Goal: Communication & Community: Ask a question

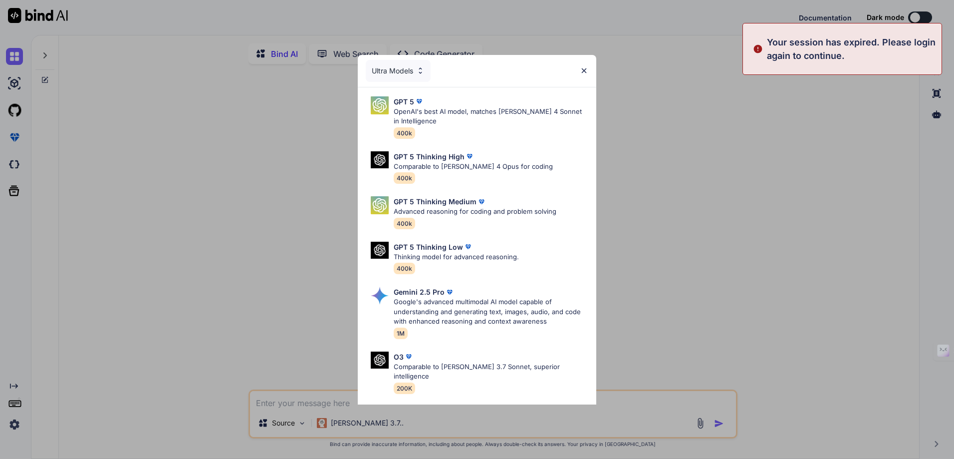
type textarea "x"
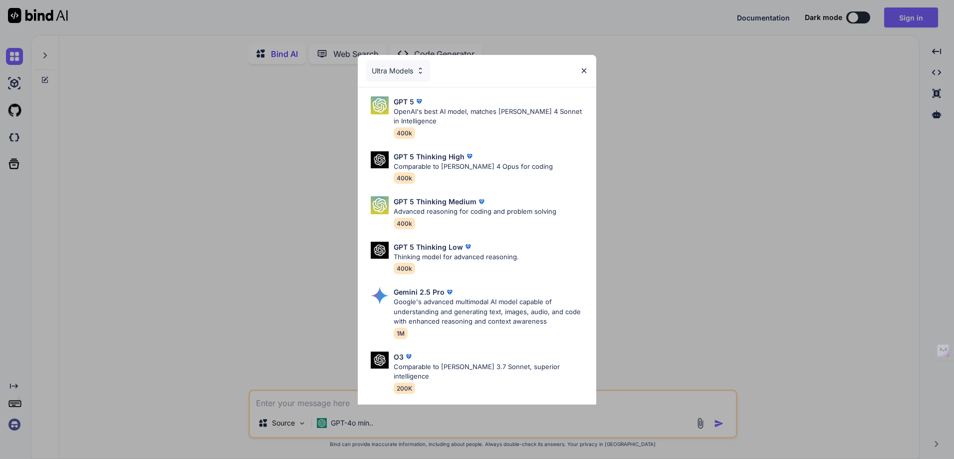
click at [779, 107] on div "Ultra Models GPT 5 OpenAI's best AI model, matches Claude 4 Sonnet in Intellige…" at bounding box center [477, 229] width 954 height 459
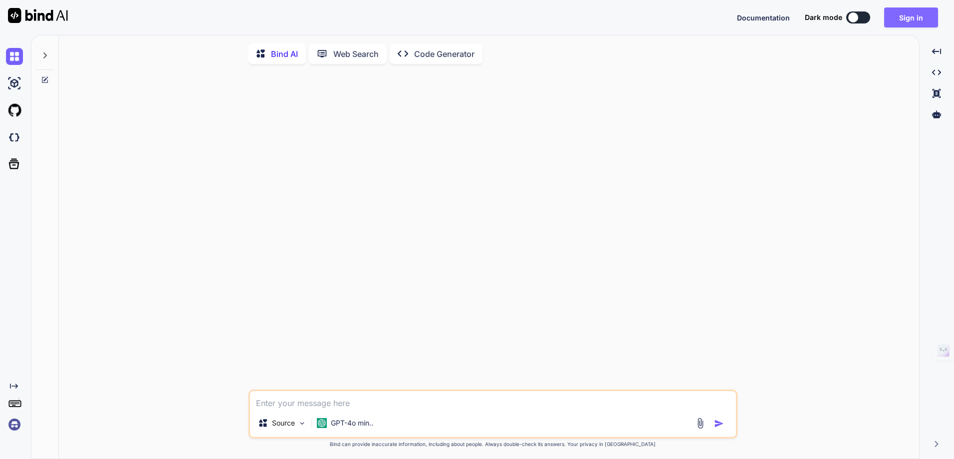
click at [914, 12] on button "Sign in" at bounding box center [911, 17] width 54 height 20
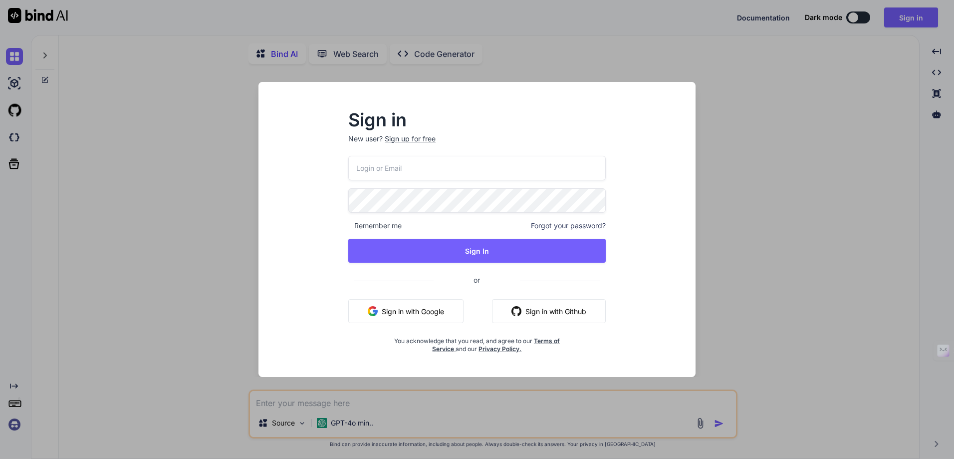
click at [388, 310] on button "Sign in with Google" at bounding box center [405, 311] width 115 height 24
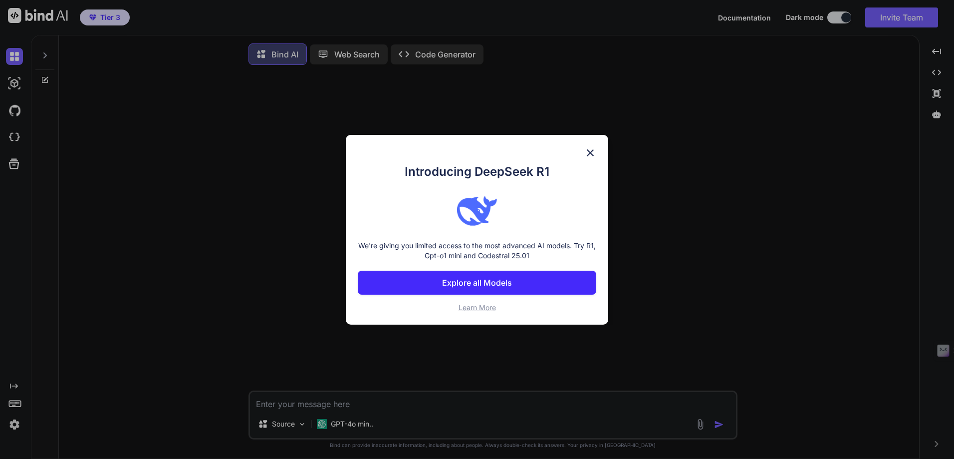
click at [592, 155] on img at bounding box center [590, 153] width 12 height 12
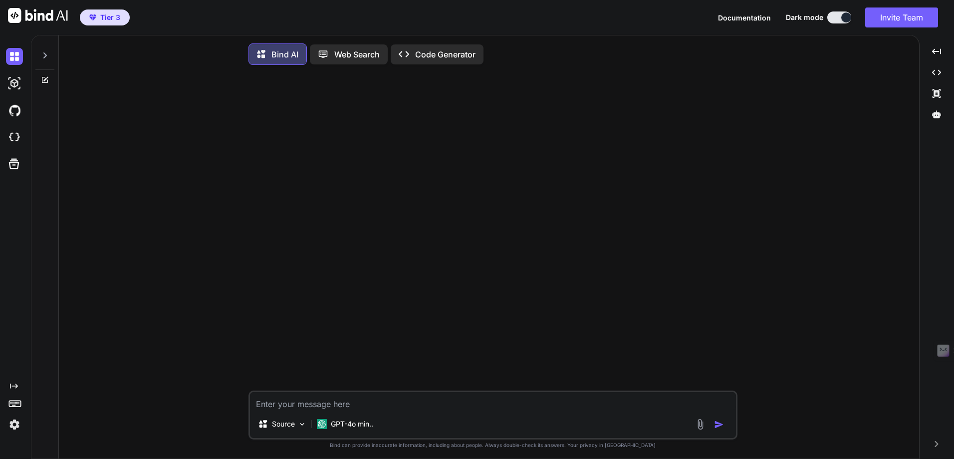
click at [97, 17] on span "Tier 3" at bounding box center [104, 17] width 39 height 10
type textarea "x"
click at [103, 21] on span "Tier 3" at bounding box center [110, 17] width 20 height 10
click at [103, 17] on span "Tier 3" at bounding box center [110, 17] width 20 height 10
drag, startPoint x: 116, startPoint y: 17, endPoint x: 106, endPoint y: 17, distance: 10.0
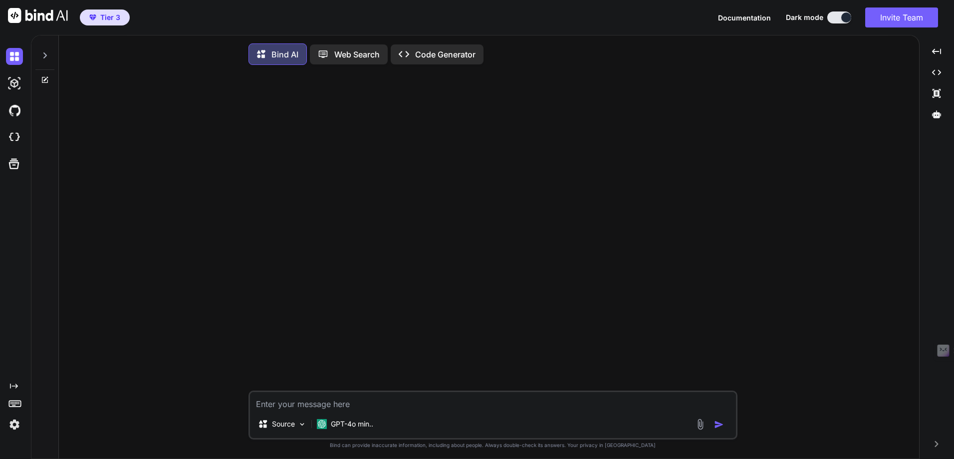
click at [116, 17] on span "Tier 3" at bounding box center [110, 17] width 20 height 10
click at [77, 19] on div "Tier 3" at bounding box center [65, 17] width 130 height 35
click at [86, 17] on span "Tier 3" at bounding box center [104, 17] width 39 height 10
click at [90, 17] on img "button" at bounding box center [92, 17] width 7 height 6
click at [97, 18] on span "Tier 3" at bounding box center [104, 17] width 39 height 10
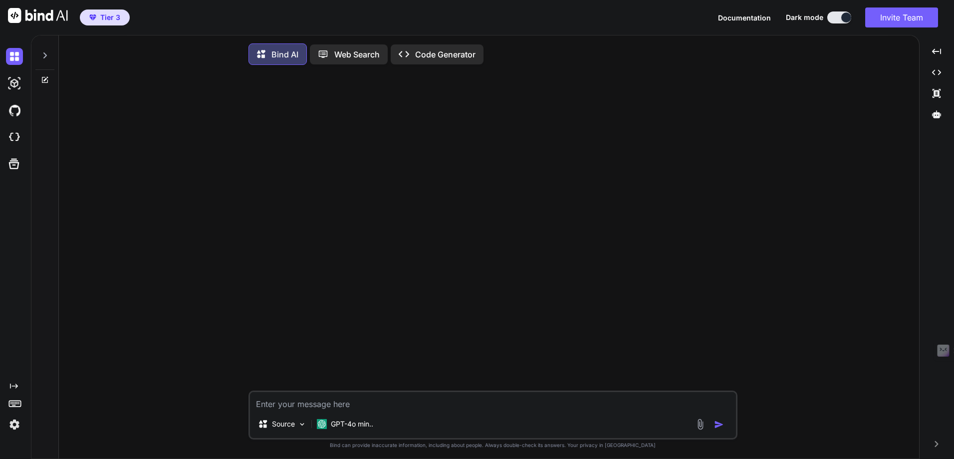
click at [11, 427] on img at bounding box center [14, 424] width 17 height 17
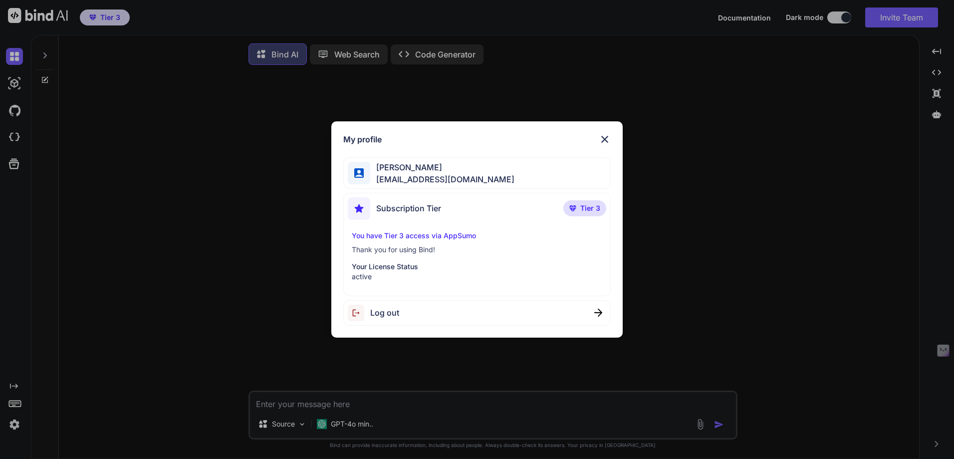
drag, startPoint x: 397, startPoint y: 206, endPoint x: 391, endPoint y: 207, distance: 6.1
click at [396, 206] on span "Subscription Tier" at bounding box center [408, 208] width 65 height 12
click at [368, 210] on img at bounding box center [359, 208] width 22 height 22
click at [410, 209] on span "Subscription Tier" at bounding box center [408, 208] width 65 height 12
click at [395, 234] on p "You have Tier 3 access via AppSumo" at bounding box center [477, 236] width 251 height 10
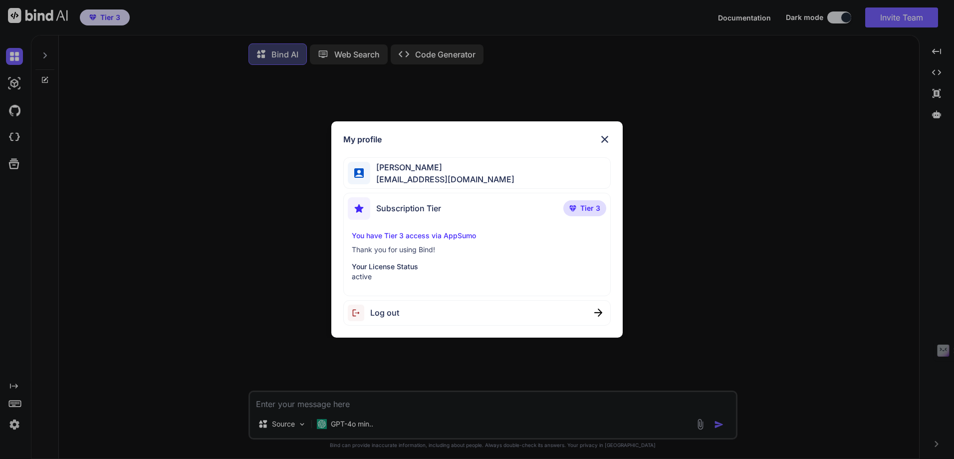
click at [413, 234] on p "You have Tier 3 access via AppSumo" at bounding box center [477, 236] width 251 height 10
click at [453, 240] on p "You have Tier 3 access via AppSumo" at bounding box center [477, 236] width 251 height 10
click at [585, 207] on span "Tier 3" at bounding box center [590, 208] width 20 height 10
click at [389, 209] on span "Subscription Tier" at bounding box center [408, 208] width 65 height 12
click at [605, 137] on img at bounding box center [605, 139] width 12 height 12
